Goal: Find specific page/section: Find specific page/section

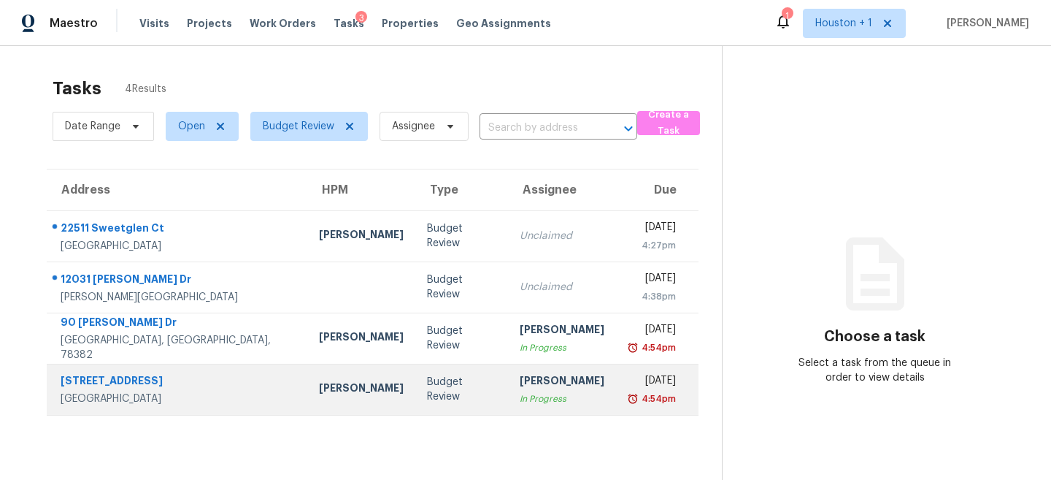
click at [312, 379] on td "[PERSON_NAME]" at bounding box center [361, 388] width 108 height 51
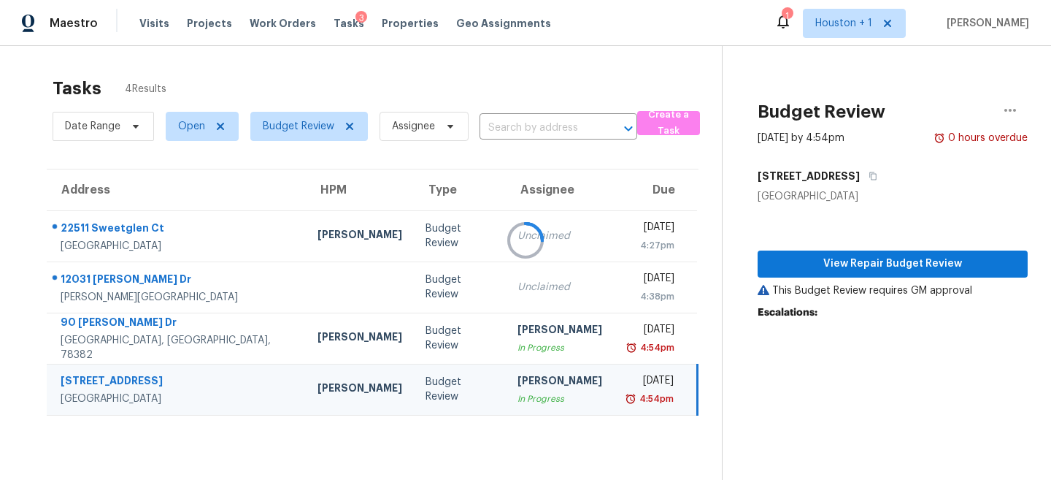
click at [932, 267] on div at bounding box center [525, 240] width 1051 height 480
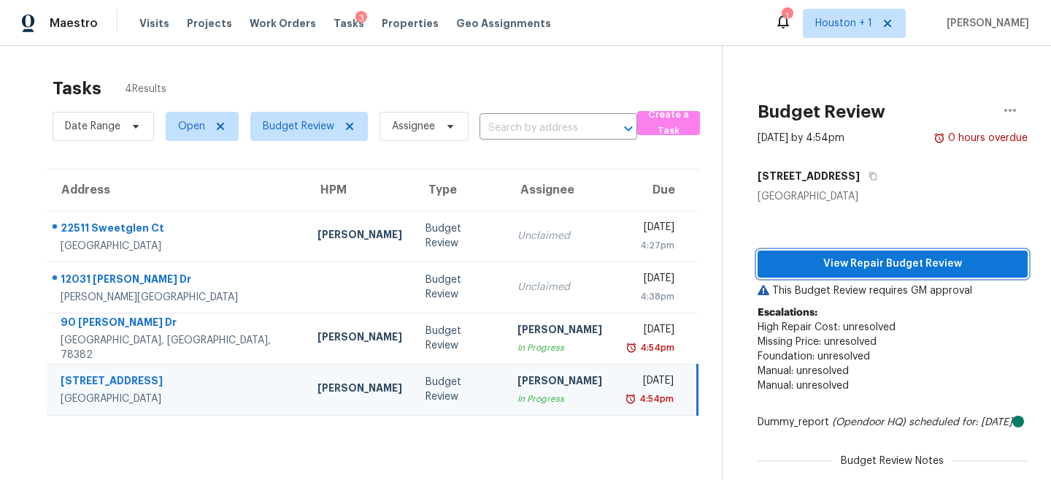
click at [893, 260] on span "View Repair Budget Review" at bounding box center [892, 264] width 247 height 18
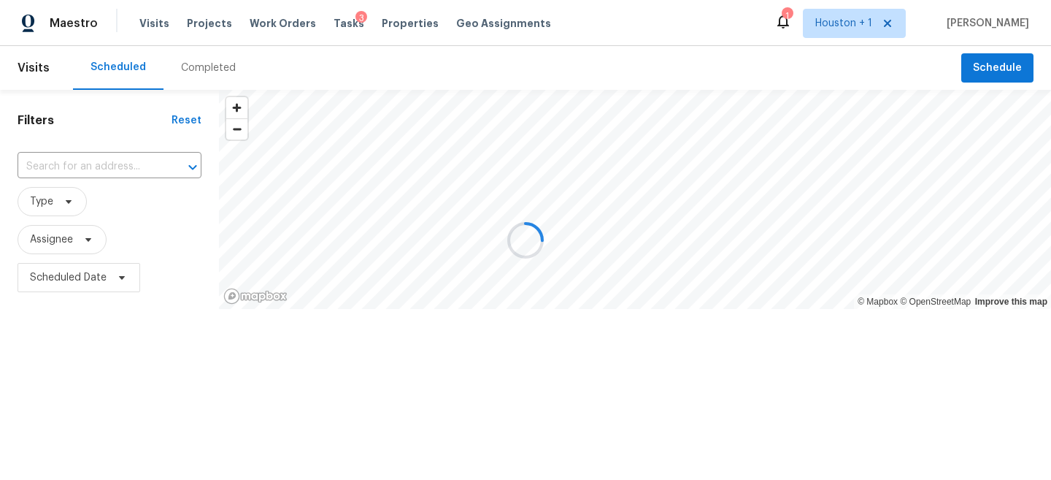
click at [212, 69] on div at bounding box center [525, 240] width 1051 height 480
click at [331, 78] on div at bounding box center [525, 240] width 1051 height 480
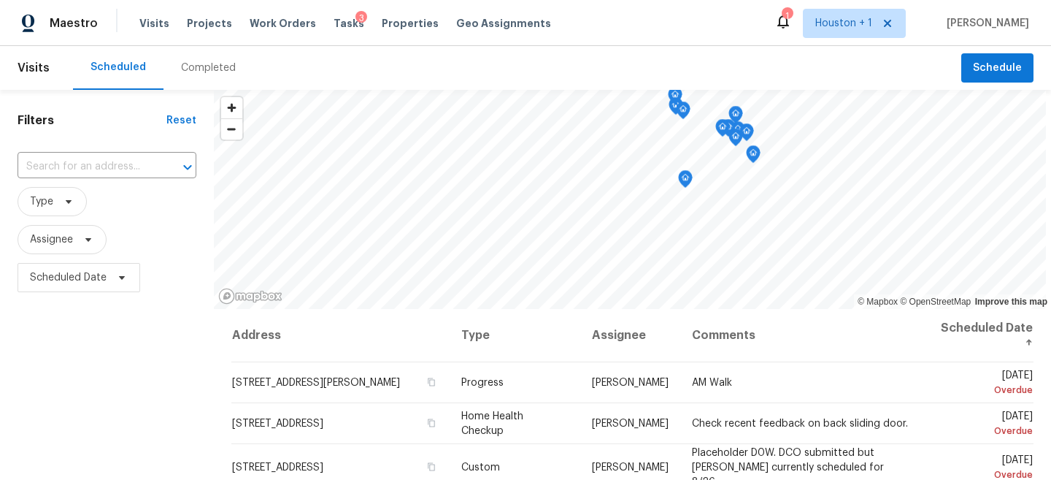
click at [203, 72] on div "Completed" at bounding box center [208, 68] width 55 height 15
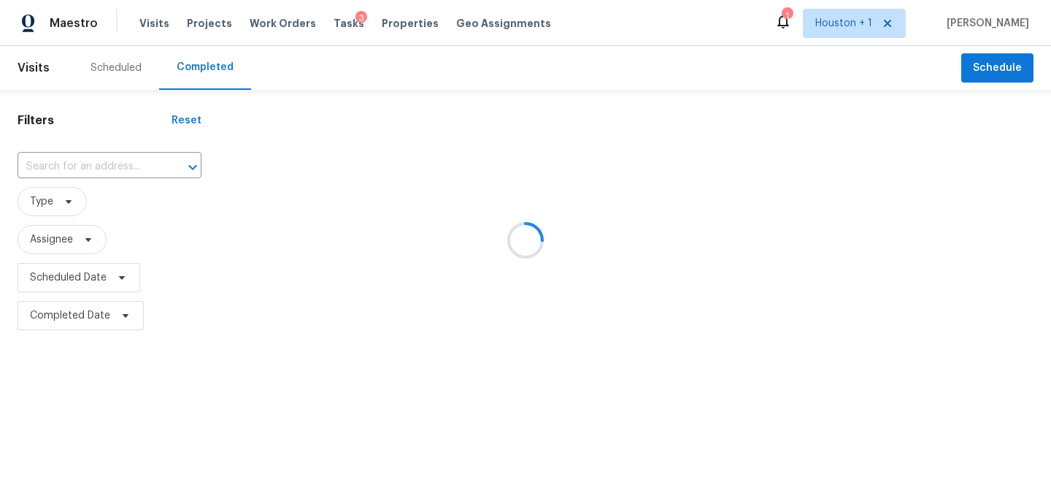
click at [82, 160] on div at bounding box center [525, 240] width 1051 height 480
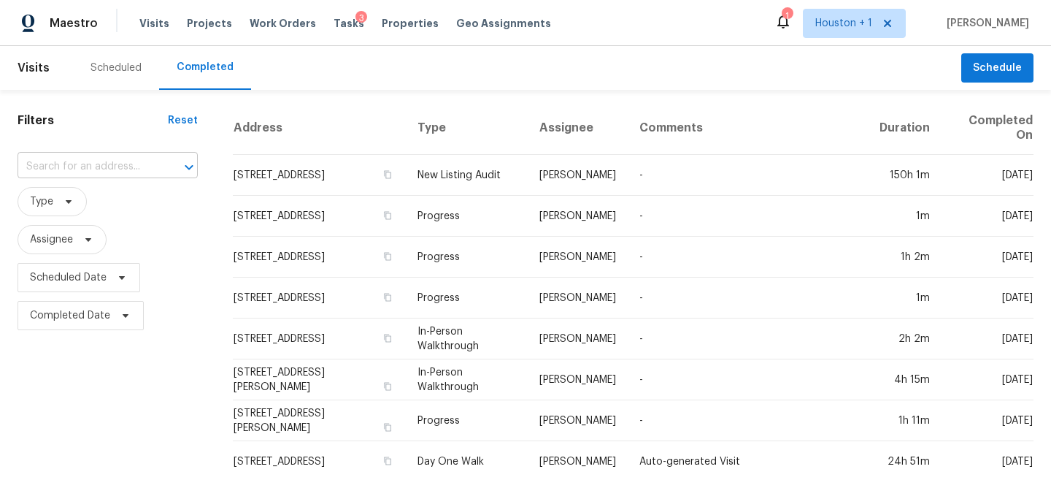
click at [80, 165] on input "text" at bounding box center [87, 166] width 139 height 23
type input "9223 new"
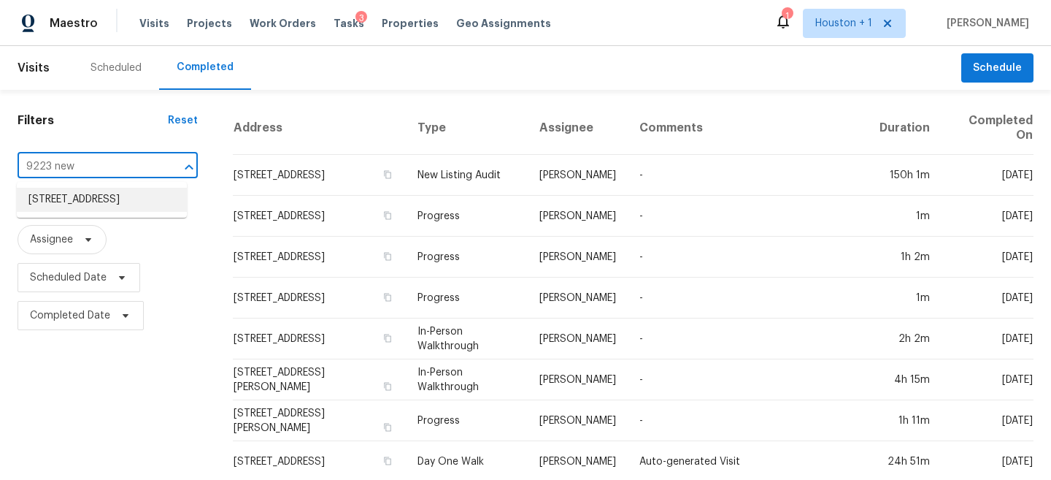
click at [126, 202] on li "9223 New Forest Rd, Spring, TX 77379" at bounding box center [102, 200] width 170 height 24
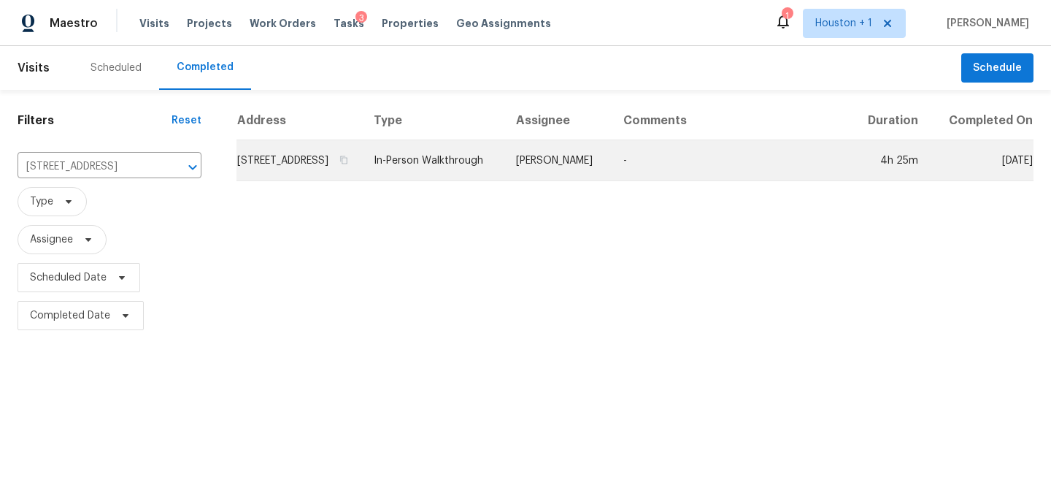
click at [504, 158] on td "In-Person Walkthrough" at bounding box center [433, 160] width 142 height 41
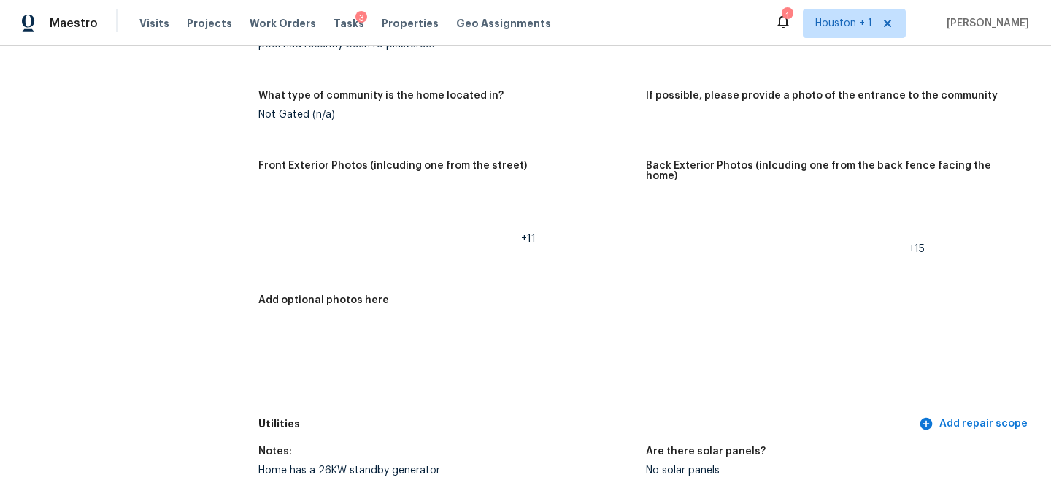
scroll to position [668, 0]
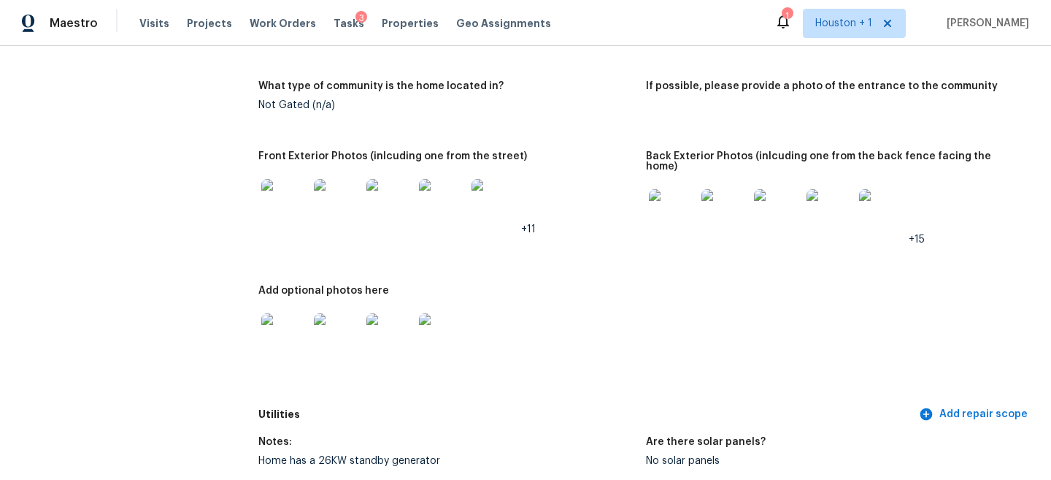
click at [271, 201] on img at bounding box center [284, 202] width 47 height 47
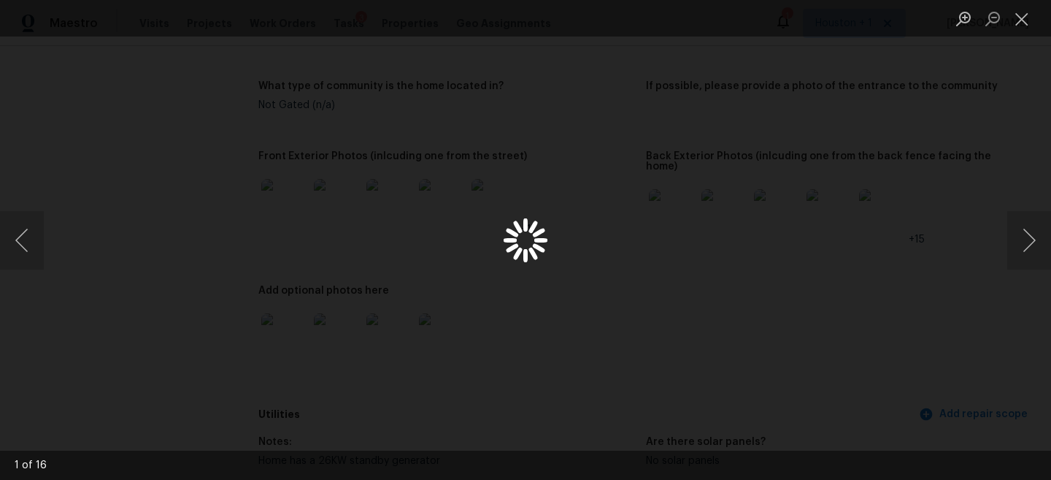
click at [947, 99] on div "Lightbox" at bounding box center [525, 240] width 1051 height 480
click at [1015, 27] on button "Close lightbox" at bounding box center [1021, 19] width 29 height 26
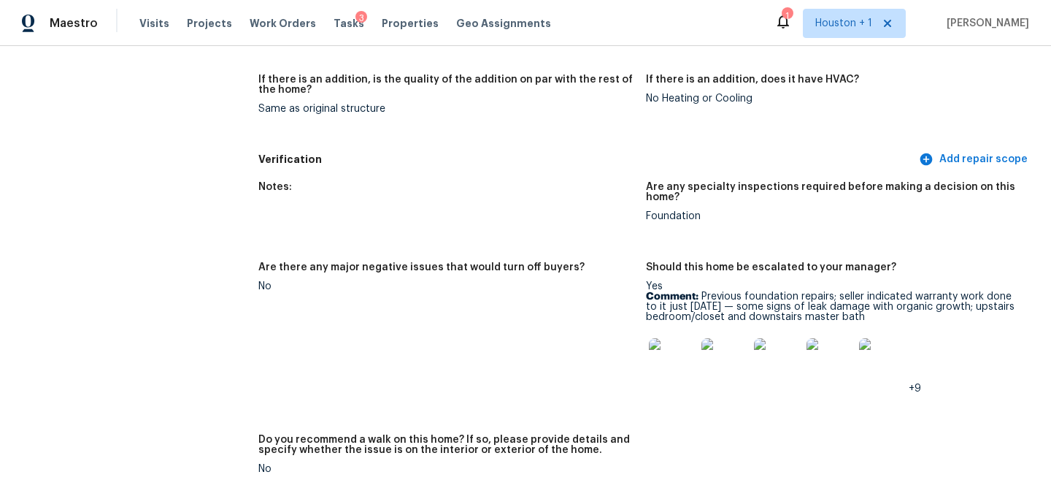
scroll to position [3869, 0]
